Goal: Information Seeking & Learning: Find specific fact

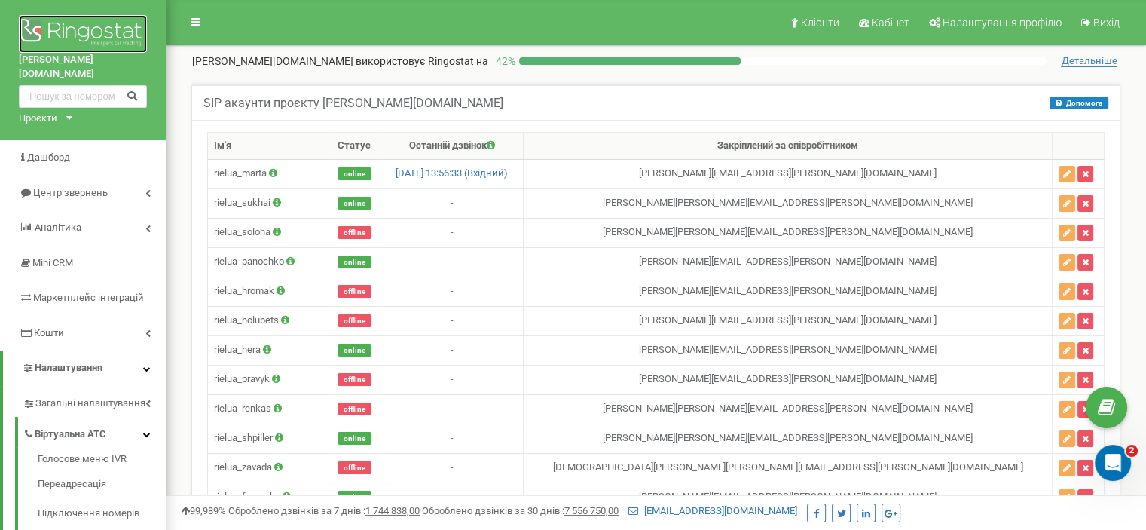
click at [41, 24] on img at bounding box center [83, 34] width 128 height 38
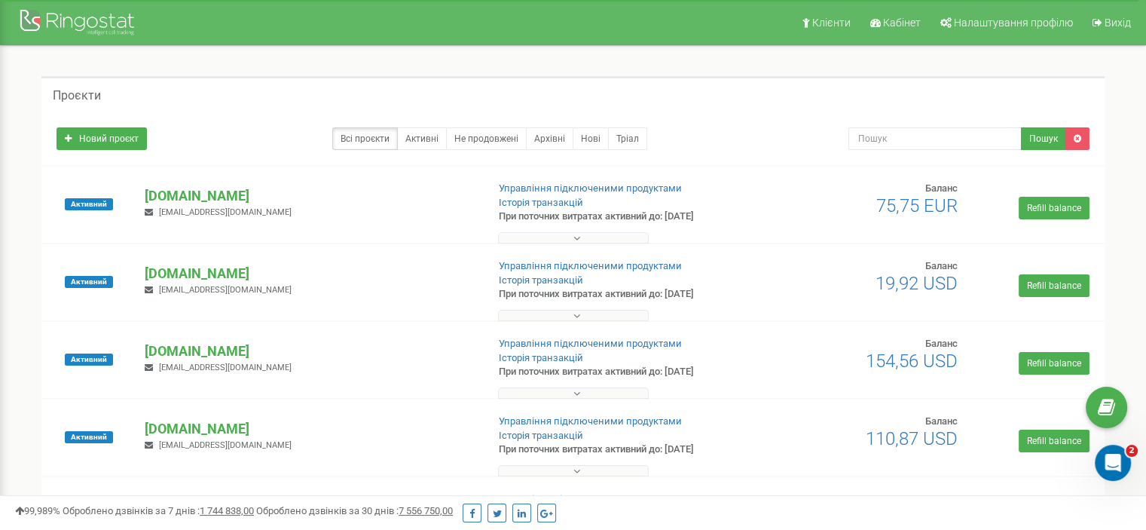
scroll to position [862, 0]
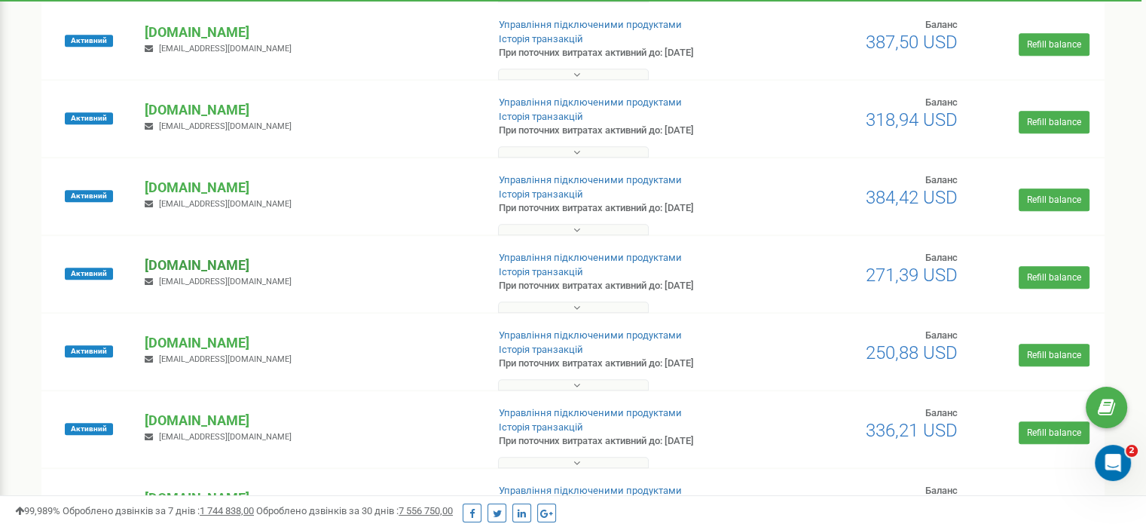
click at [202, 261] on p "[DOMAIN_NAME]" at bounding box center [309, 265] width 329 height 20
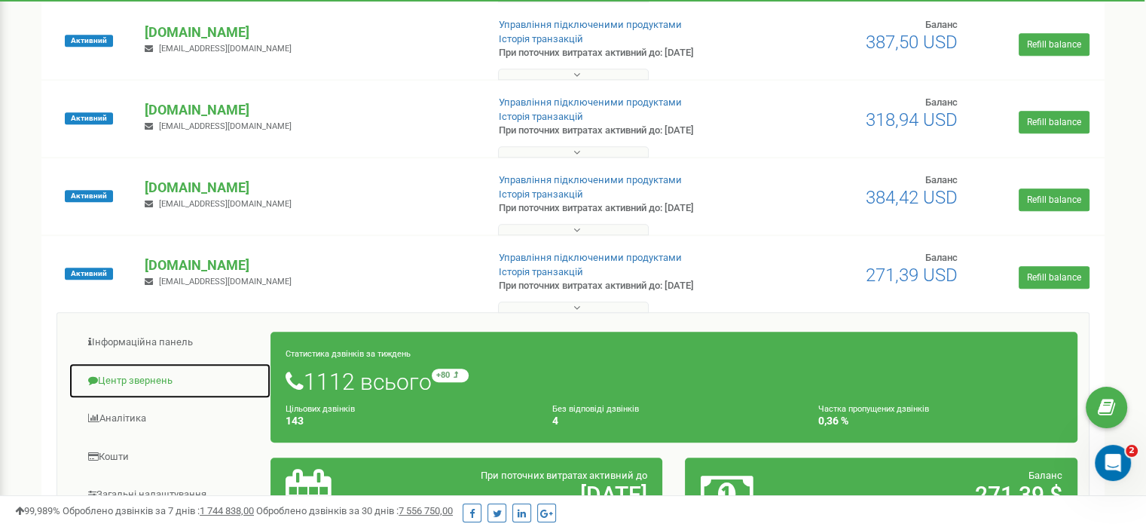
click at [127, 391] on link "Центр звернень" at bounding box center [170, 380] width 203 height 37
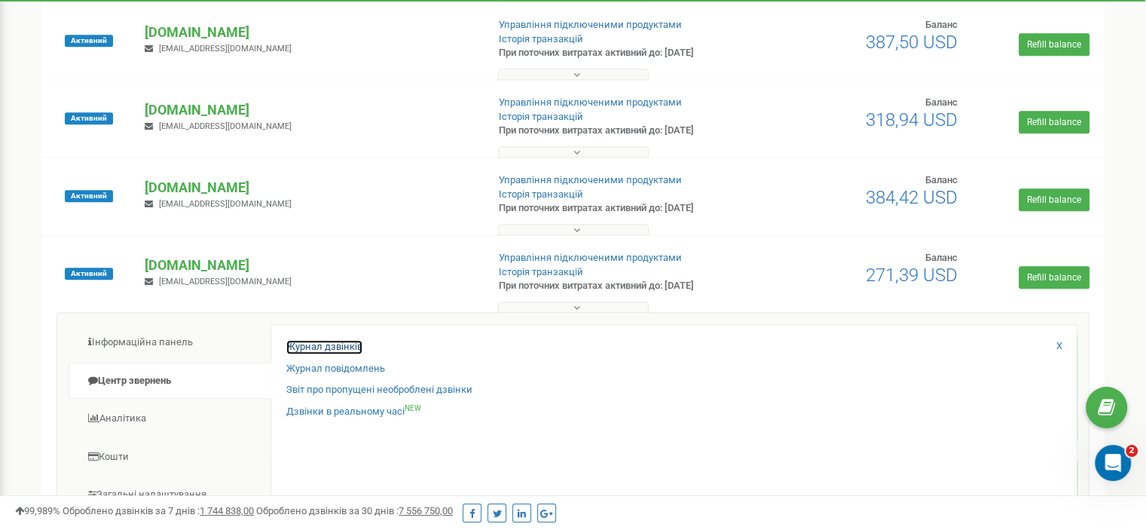
click at [327, 347] on link "Журнал дзвінків" at bounding box center [324, 347] width 76 height 14
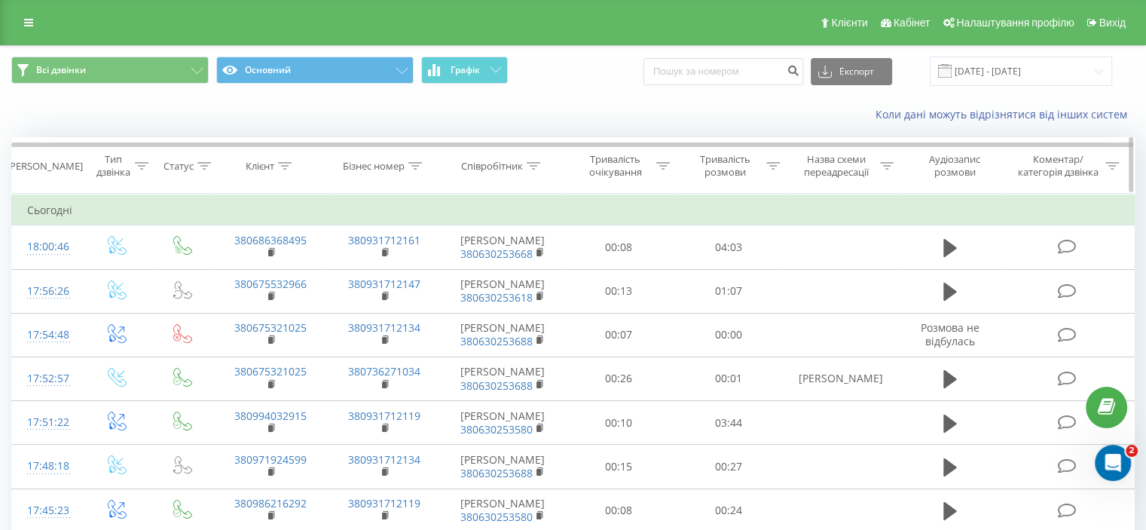
click at [287, 162] on icon at bounding box center [285, 166] width 14 height 8
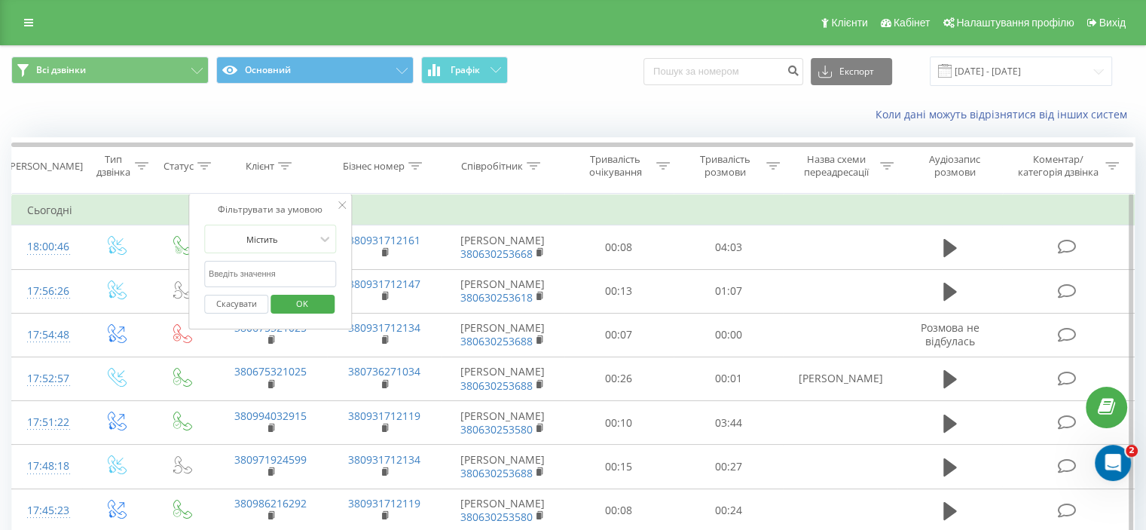
click at [277, 258] on form "Містить Скасувати OK" at bounding box center [270, 273] width 133 height 96
click at [272, 267] on input "text" at bounding box center [270, 274] width 133 height 26
paste input "+380677452125"
click at [211, 273] on input "+380677452125" at bounding box center [270, 274] width 133 height 26
type input "380677452125"
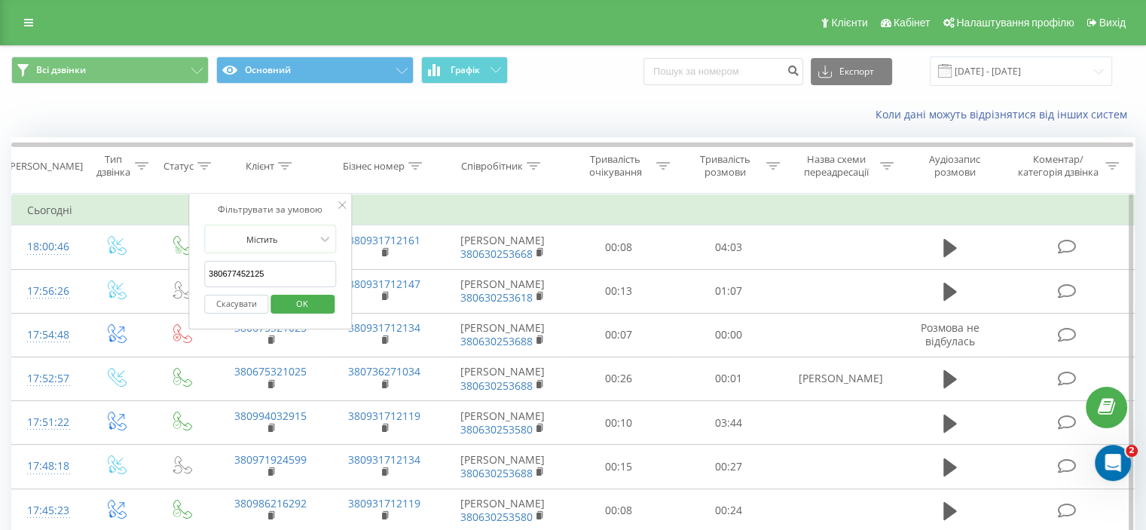
click at [289, 307] on span "OK" at bounding box center [302, 303] width 42 height 23
